Goal: Find specific page/section: Find specific page/section

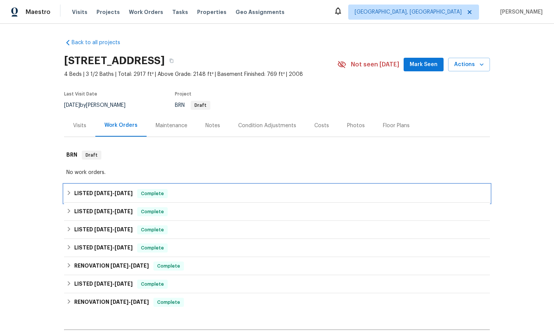
click at [69, 195] on icon at bounding box center [68, 192] width 5 height 5
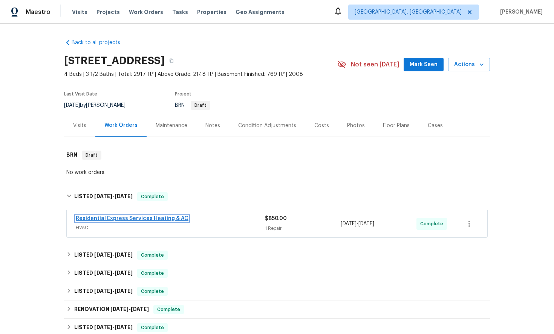
click at [111, 218] on link "Residential Express Services Heating & AC" at bounding box center [132, 218] width 113 height 5
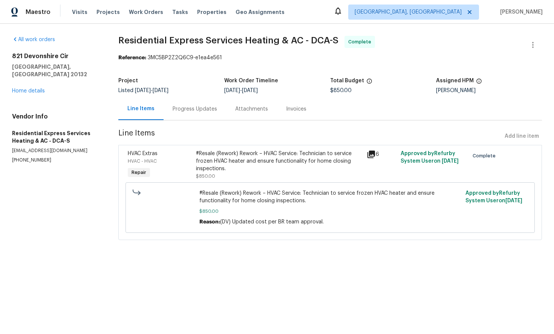
click at [288, 111] on div "Invoices" at bounding box center [296, 109] width 20 height 8
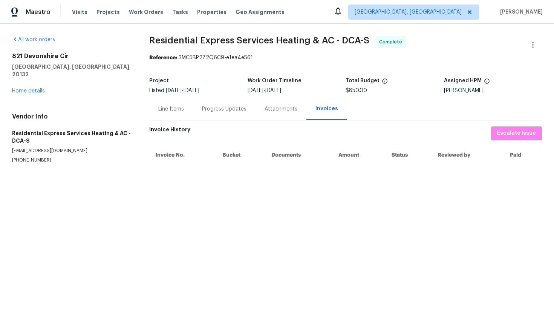
click at [279, 111] on div "Attachments" at bounding box center [281, 109] width 33 height 8
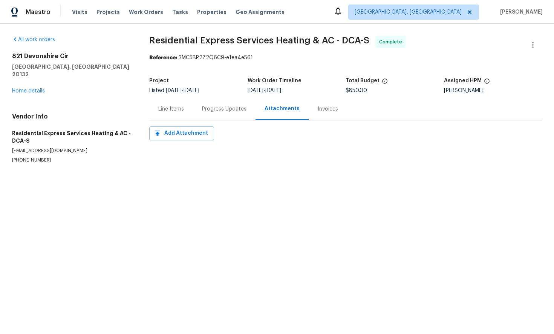
click at [240, 112] on div "Progress Updates" at bounding box center [224, 109] width 45 height 8
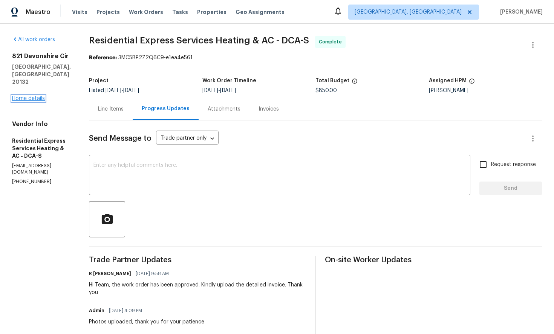
click at [35, 96] on link "Home details" at bounding box center [28, 98] width 33 height 5
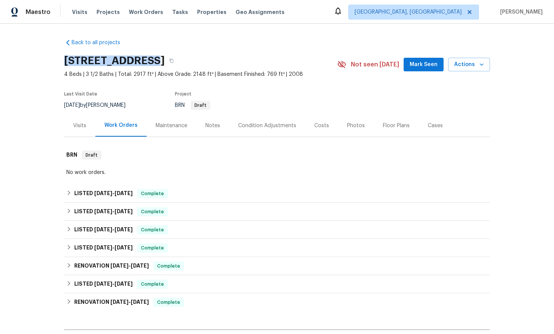
drag, startPoint x: 64, startPoint y: 59, endPoint x: 146, endPoint y: 60, distance: 82.6
click at [146, 60] on h2 "[STREET_ADDRESS]" at bounding box center [114, 61] width 101 height 8
copy h2 "821 [GEOGRAPHIC_DATA]"
